Goal: Task Accomplishment & Management: Use online tool/utility

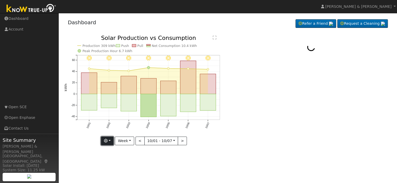
click at [113, 140] on button "button" at bounding box center [107, 141] width 13 height 9
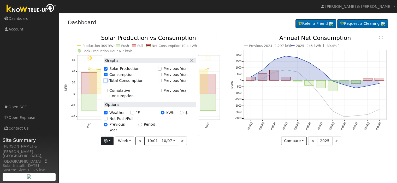
click at [107, 82] on input "Total Consumption" at bounding box center [106, 81] width 4 height 4
checkbox input "true"
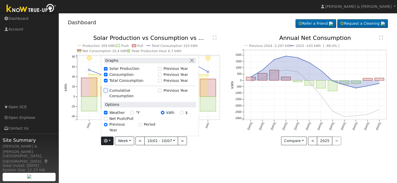
click at [107, 92] on input "Cumulative Consumption" at bounding box center [106, 91] width 4 height 4
checkbox input "true"
checkbox input "false"
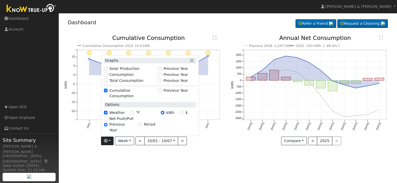
click at [110, 71] on div "Solar Production" at bounding box center [129, 68] width 51 height 5
click at [107, 70] on input "Solar Production" at bounding box center [106, 69] width 4 height 4
checkbox input "true"
checkbox input "false"
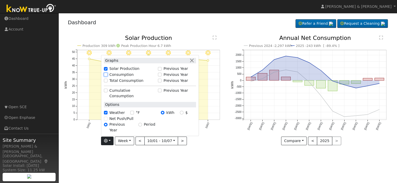
click at [107, 76] on input "Consumption" at bounding box center [106, 75] width 4 height 4
checkbox input "true"
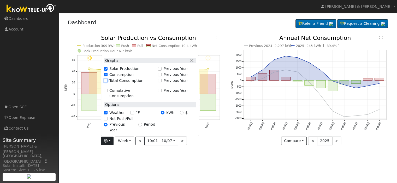
click at [107, 82] on input "Total Consumption" at bounding box center [106, 81] width 4 height 4
checkbox input "true"
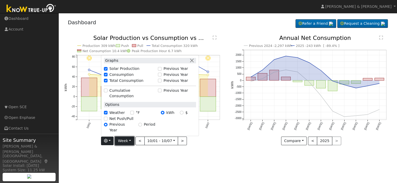
click at [130, 140] on button "Week" at bounding box center [124, 141] width 19 height 9
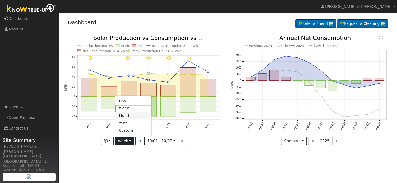
click at [131, 117] on link "Month" at bounding box center [133, 115] width 36 height 7
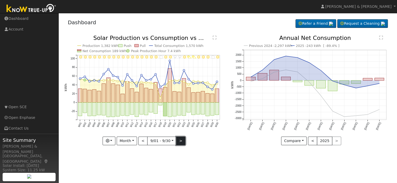
click at [181, 142] on button ">" at bounding box center [180, 141] width 9 height 9
type input "[DATE]"
